Goal: Information Seeking & Learning: Learn about a topic

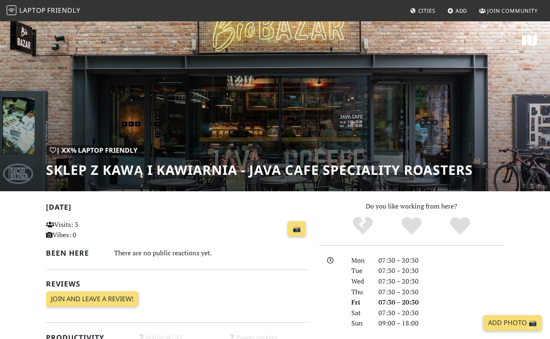
click at [136, 173] on h1 "Sklep z Kawą i Kawiarnia - JAVA CAFE Speciality Roasters" at bounding box center [259, 170] width 427 height 16
click at [173, 171] on h1 "Sklep z Kawą i Kawiarnia - JAVA CAFE Speciality Roasters" at bounding box center [259, 170] width 427 height 16
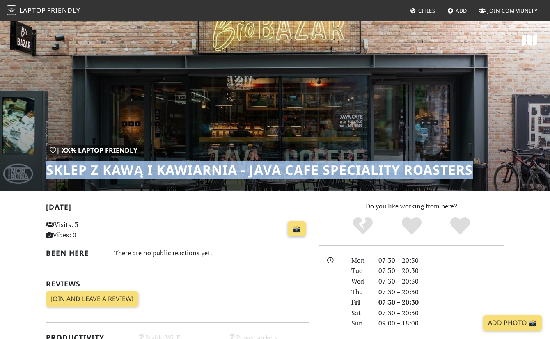
click at [173, 171] on h1 "Sklep z Kawą i Kawiarnia - JAVA CAFE Speciality Roasters" at bounding box center [259, 170] width 427 height 16
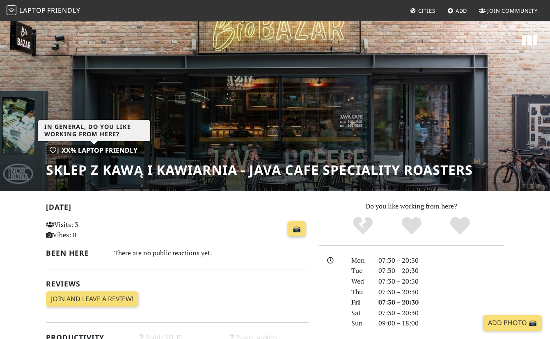
click at [113, 149] on div "| XX% Laptop Friendly" at bounding box center [93, 150] width 95 height 11
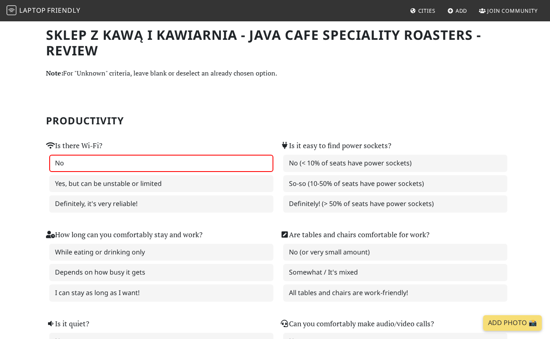
click at [190, 116] on h2 "Productivity" at bounding box center [275, 121] width 458 height 12
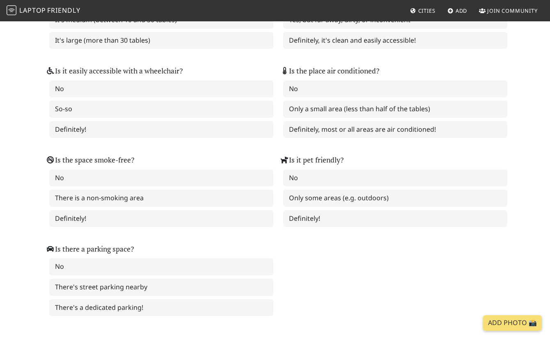
scroll to position [1259, 0]
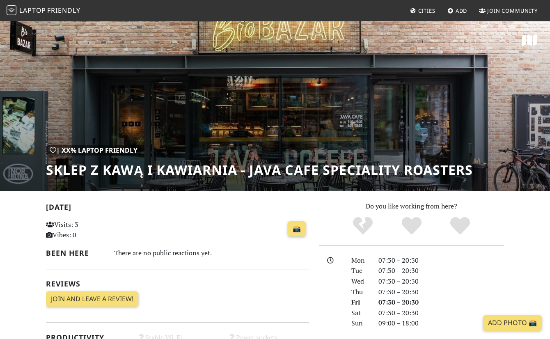
click at [502, 9] on span "Join Community" at bounding box center [512, 10] width 50 height 7
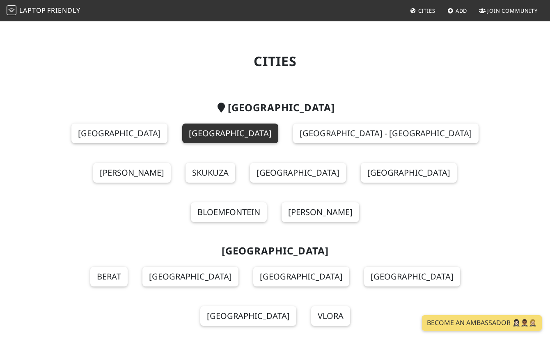
click at [188, 138] on link "[GEOGRAPHIC_DATA]" at bounding box center [230, 133] width 96 height 20
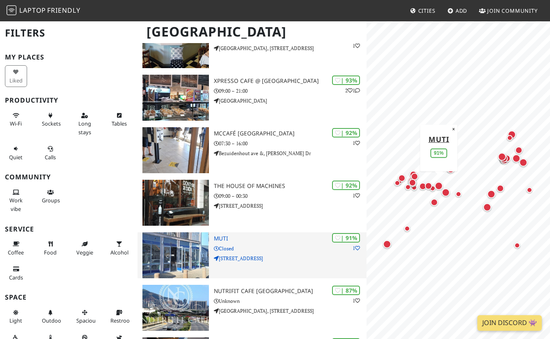
scroll to position [411, 0]
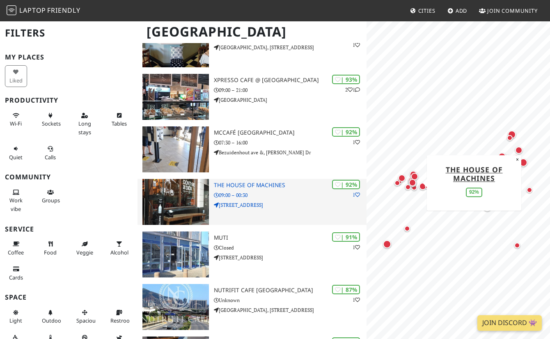
click at [237, 183] on h3 "The House of Machines" at bounding box center [290, 185] width 153 height 7
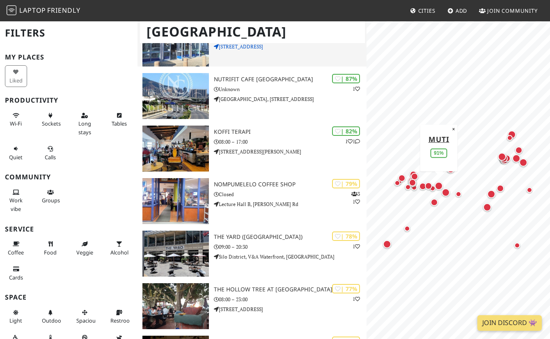
scroll to position [623, 0]
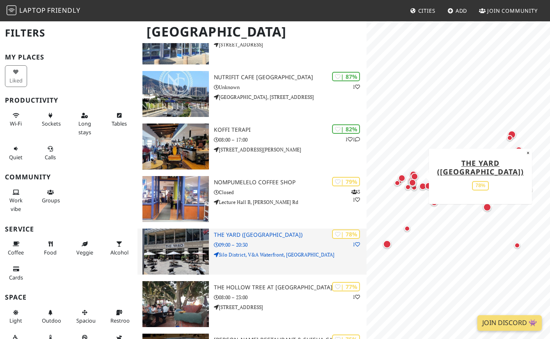
click at [246, 232] on h3 "The Yard (Silo District)" at bounding box center [290, 234] width 153 height 7
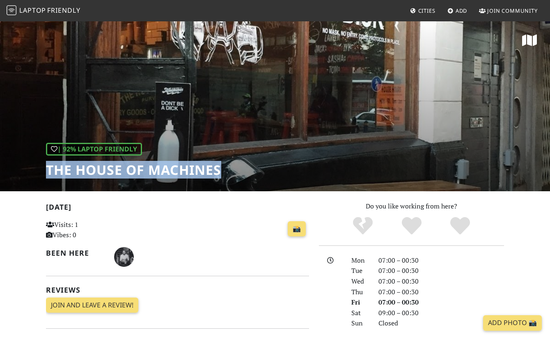
drag, startPoint x: 223, startPoint y: 169, endPoint x: 36, endPoint y: 169, distance: 187.0
click at [36, 169] on div "| 92% Laptop Friendly The House of Machines" at bounding box center [275, 106] width 550 height 171
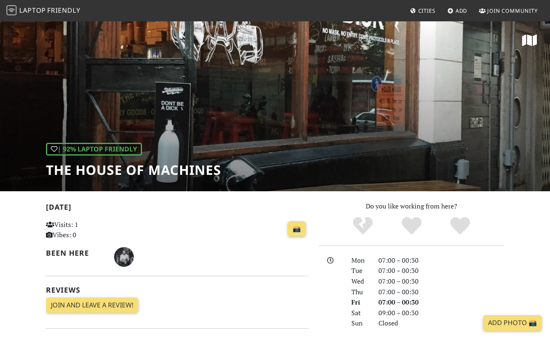
click at [217, 167] on h1 "The House of Machines" at bounding box center [133, 170] width 175 height 16
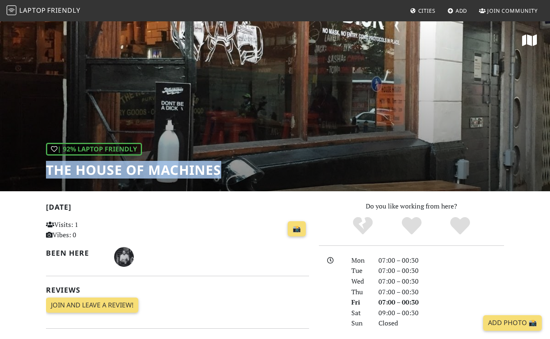
drag, startPoint x: 233, startPoint y: 170, endPoint x: 28, endPoint y: 174, distance: 205.1
click at [28, 174] on div "| 92% Laptop Friendly The House of Machines" at bounding box center [275, 106] width 550 height 171
copy h1 "The House of Machines"
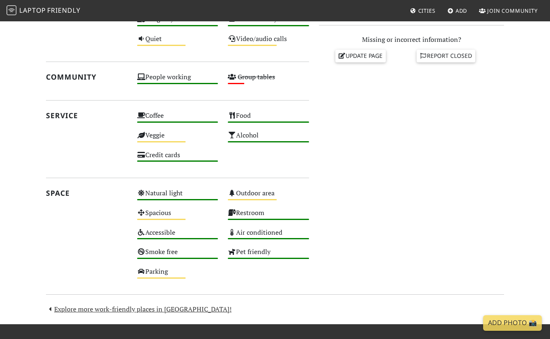
scroll to position [407, 0]
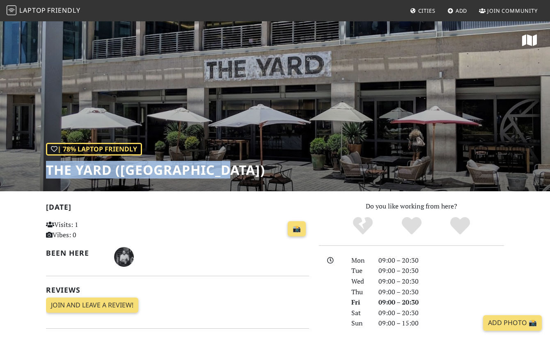
drag, startPoint x: 220, startPoint y: 172, endPoint x: 39, endPoint y: 168, distance: 180.9
click at [39, 168] on div "| 78% Laptop Friendly The Yard ([GEOGRAPHIC_DATA])" at bounding box center [275, 106] width 550 height 171
copy h1 "The Yard ([GEOGRAPHIC_DATA]"
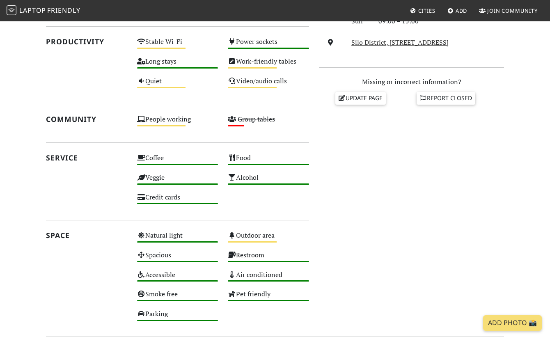
scroll to position [407, 0]
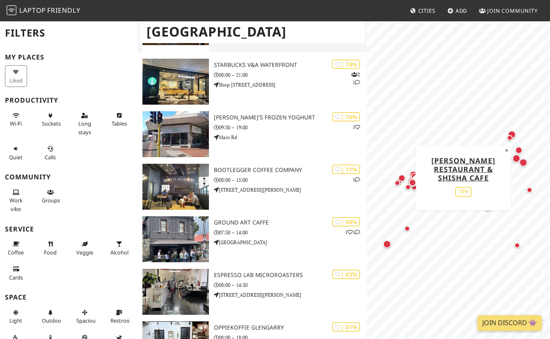
scroll to position [950, 0]
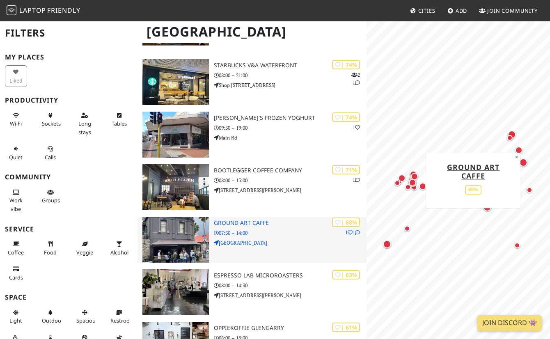
click at [254, 223] on h3 "Ground Art Caffe" at bounding box center [290, 222] width 153 height 7
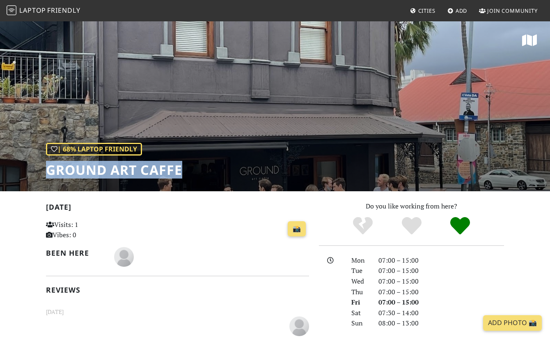
drag, startPoint x: 189, startPoint y: 170, endPoint x: 50, endPoint y: 171, distance: 138.6
click at [50, 171] on div "| 68% Laptop Friendly Ground Art Caffe" at bounding box center [275, 106] width 550 height 171
copy h1 "Ground Art Caffe"
